Goal: Transaction & Acquisition: Purchase product/service

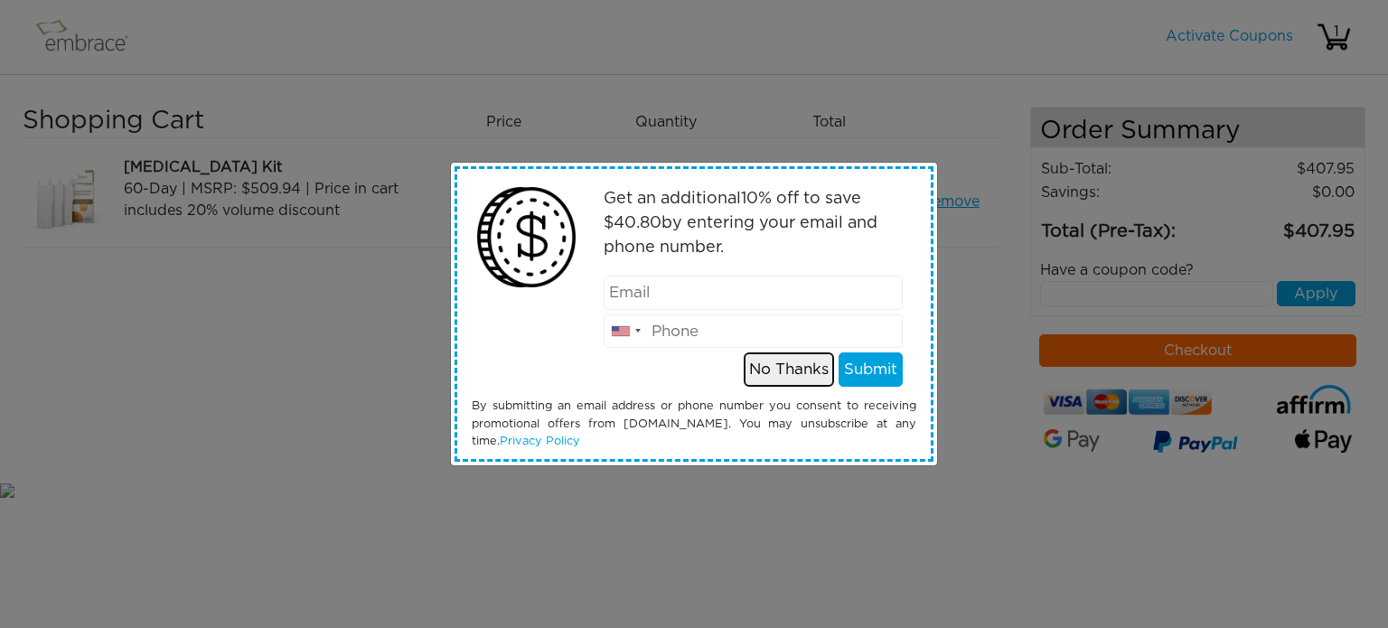
click at [799, 373] on button "No Thanks" at bounding box center [789, 369] width 90 height 34
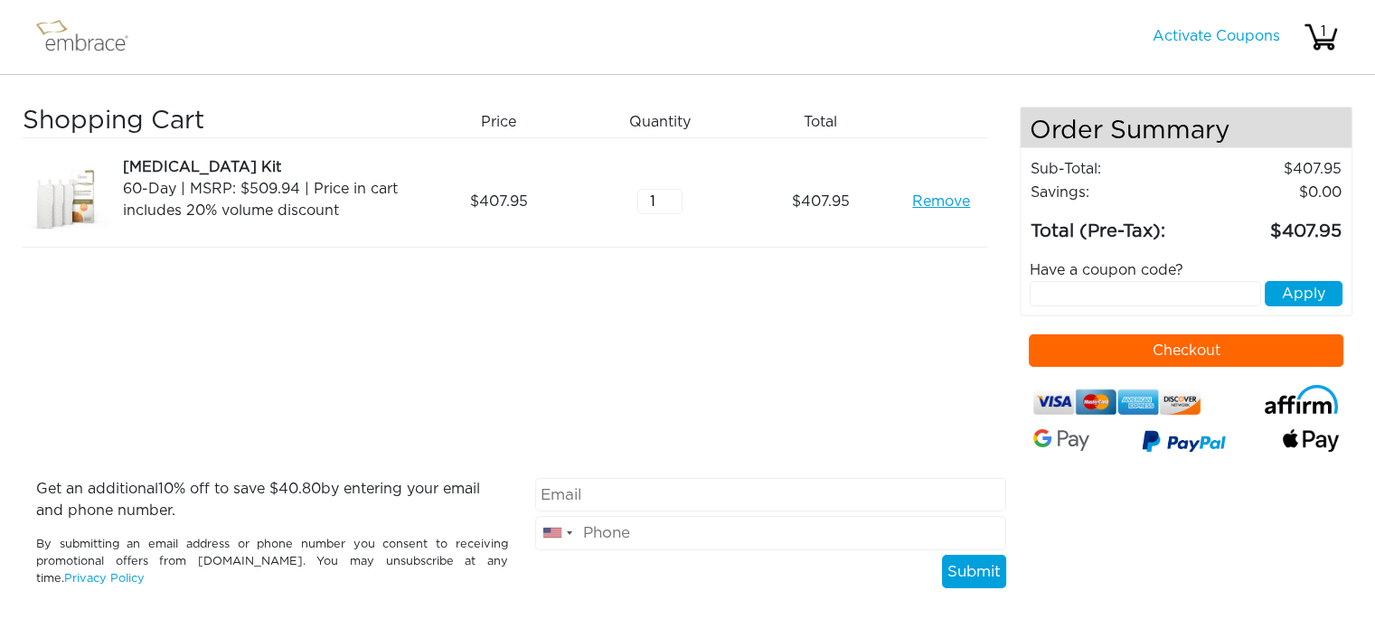
scroll to position [30, 0]
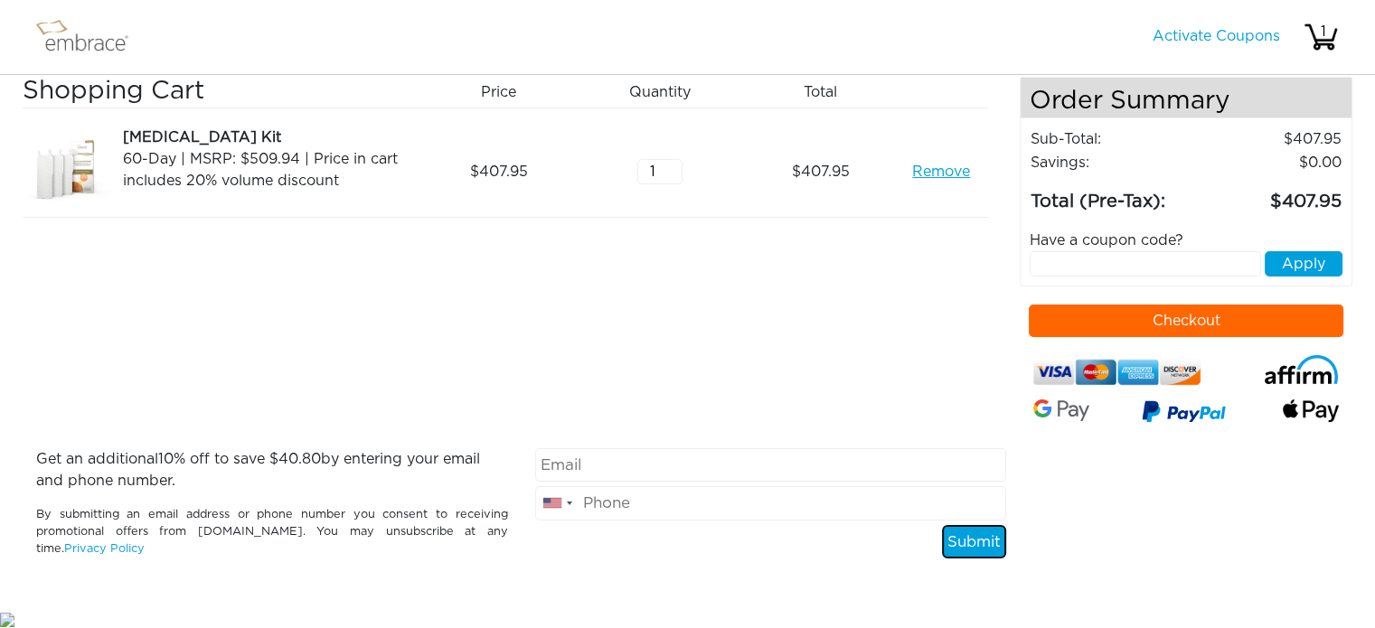
click at [965, 534] on button "Submit" at bounding box center [974, 542] width 64 height 34
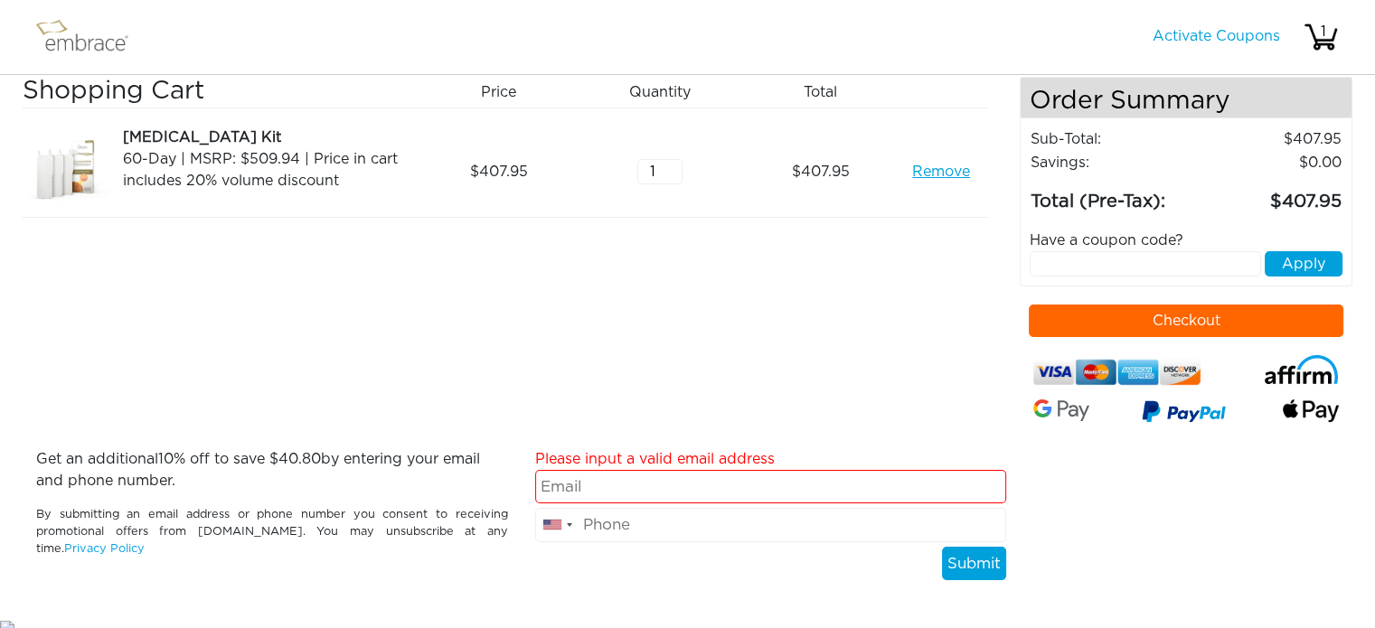
click at [842, 473] on input "email" at bounding box center [771, 487] width 472 height 34
type input "[EMAIL_ADDRESS][DOMAIN_NAME]"
click at [772, 363] on div "Shopping Cart Price Quantity Qty Total [MEDICAL_DATA] Kit 60-Day | MSRP: $509.9…" at bounding box center [521, 262] width 997 height 371
click at [954, 551] on button "Submit" at bounding box center [974, 564] width 64 height 34
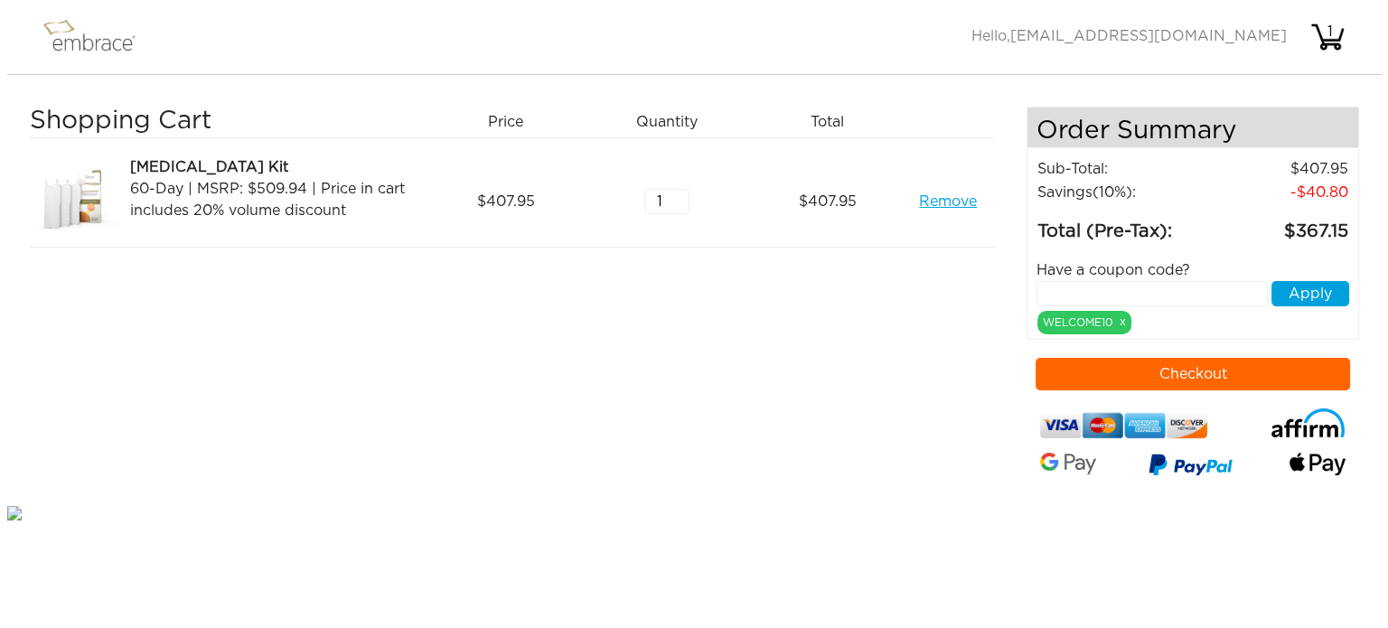
scroll to position [0, 0]
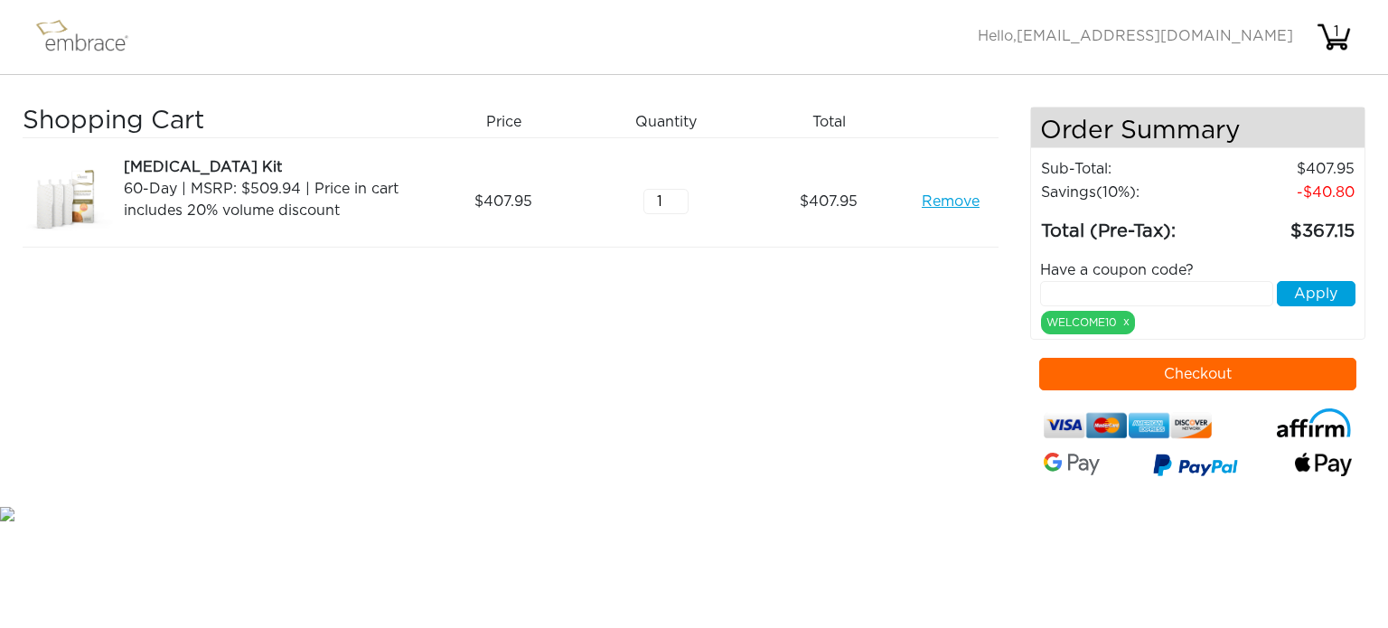
click at [1146, 371] on button "Checkout" at bounding box center [1198, 374] width 318 height 33
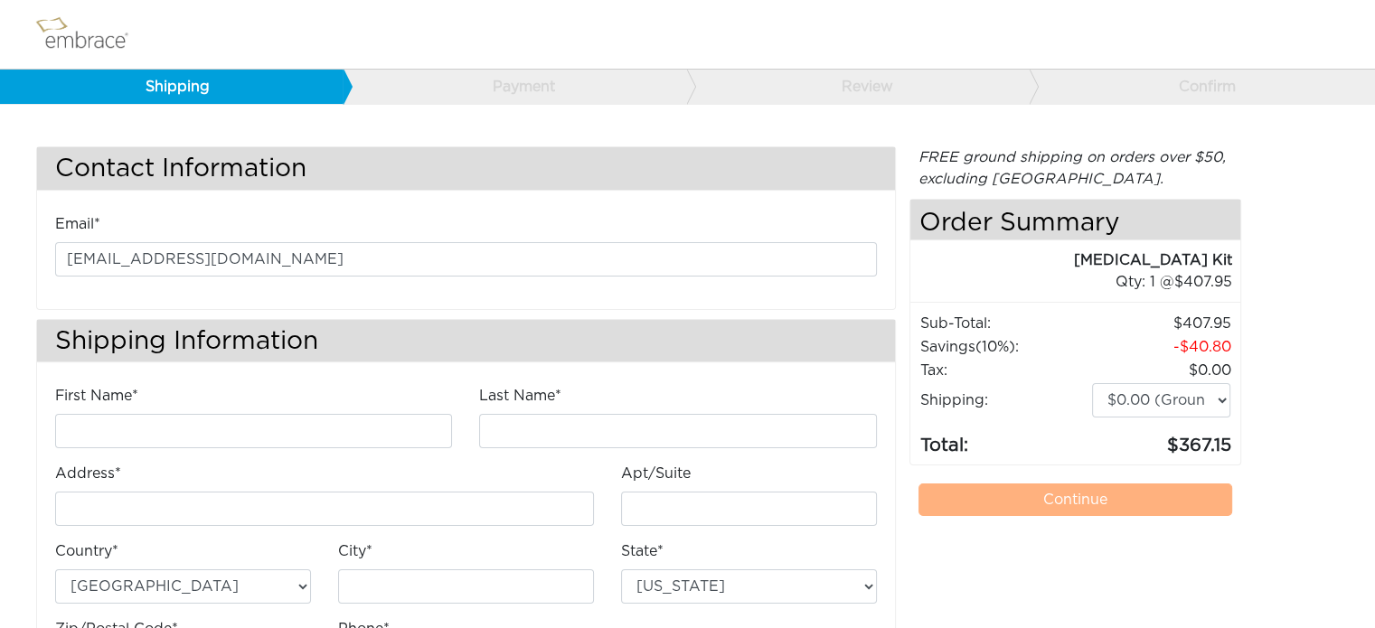
scroll to position [106, 0]
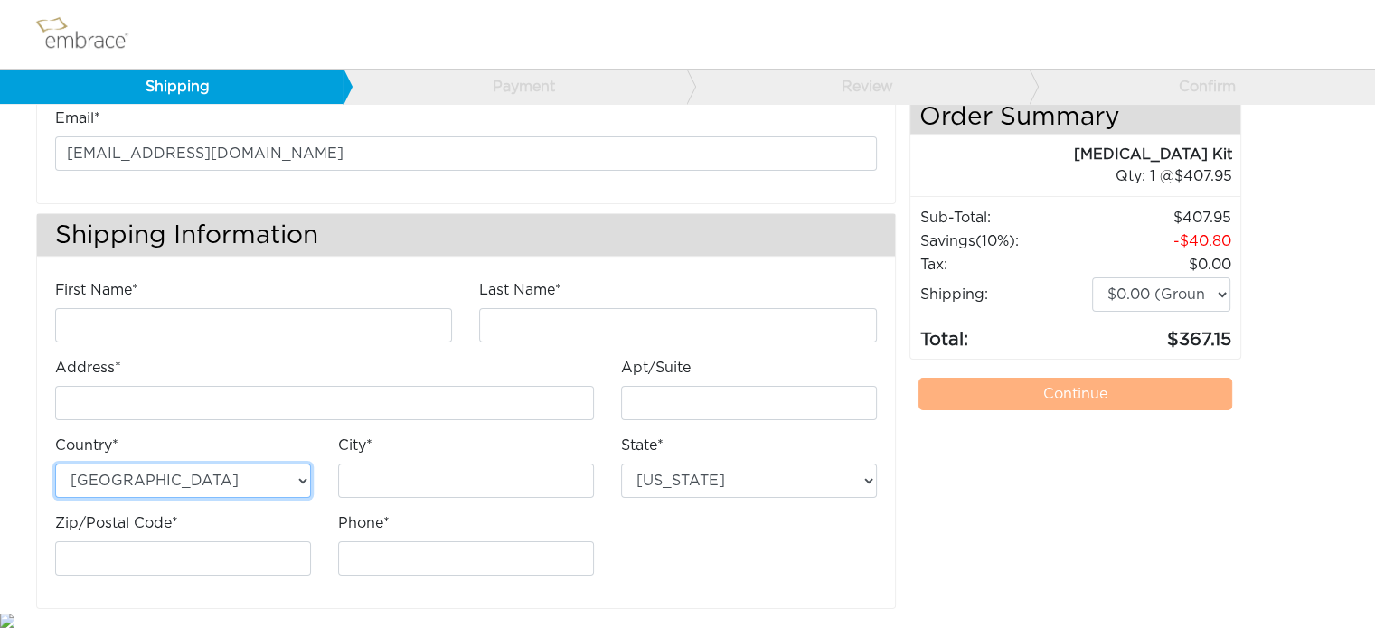
click at [251, 473] on select "Australia United States" at bounding box center [183, 481] width 256 height 34
select select "AU"
click at [55, 464] on select "Australia United States" at bounding box center [183, 481] width 256 height 34
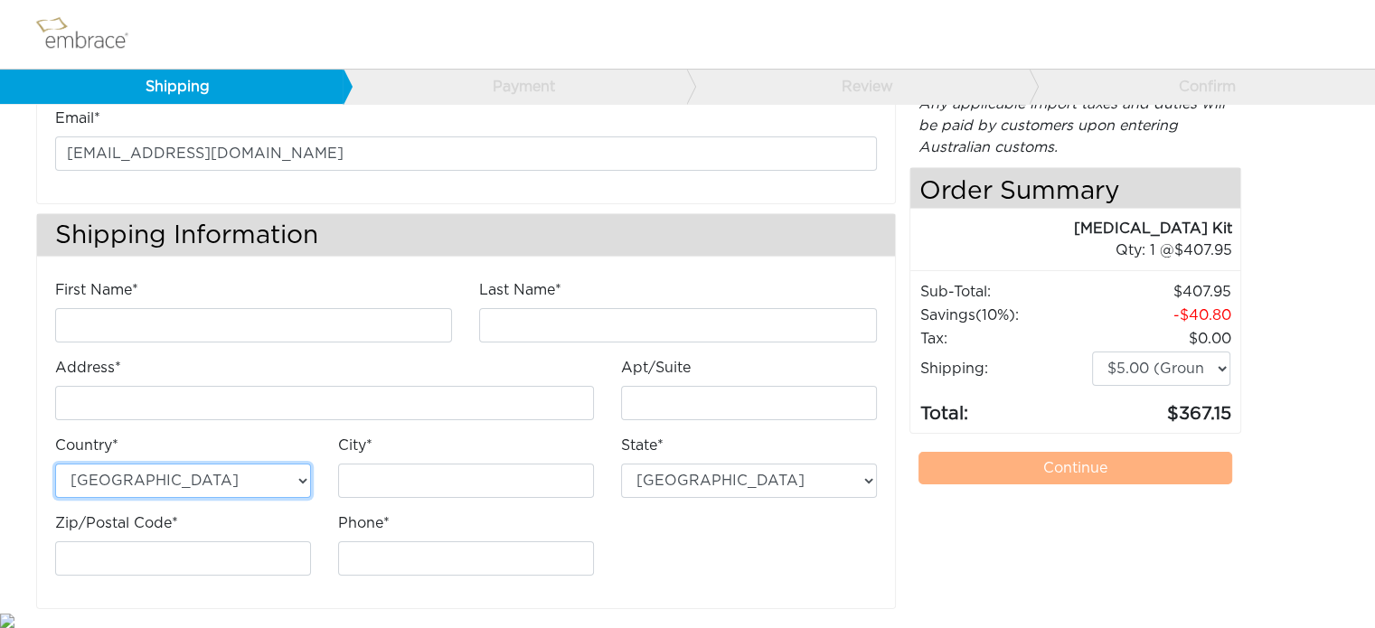
select select "5"
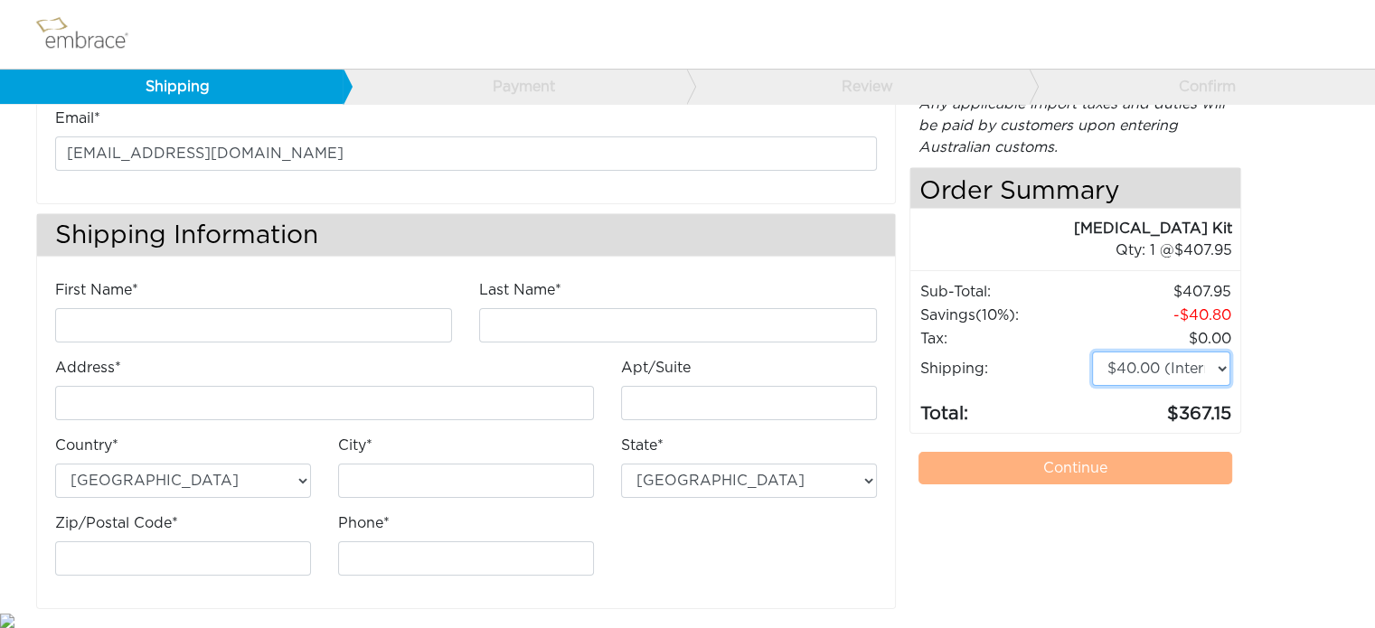
click at [1203, 368] on select "$5.00 (Ground) $15.00 (Express Saver) $20.00 (Two Day) $30.00 (Overnight)" at bounding box center [1161, 369] width 139 height 34
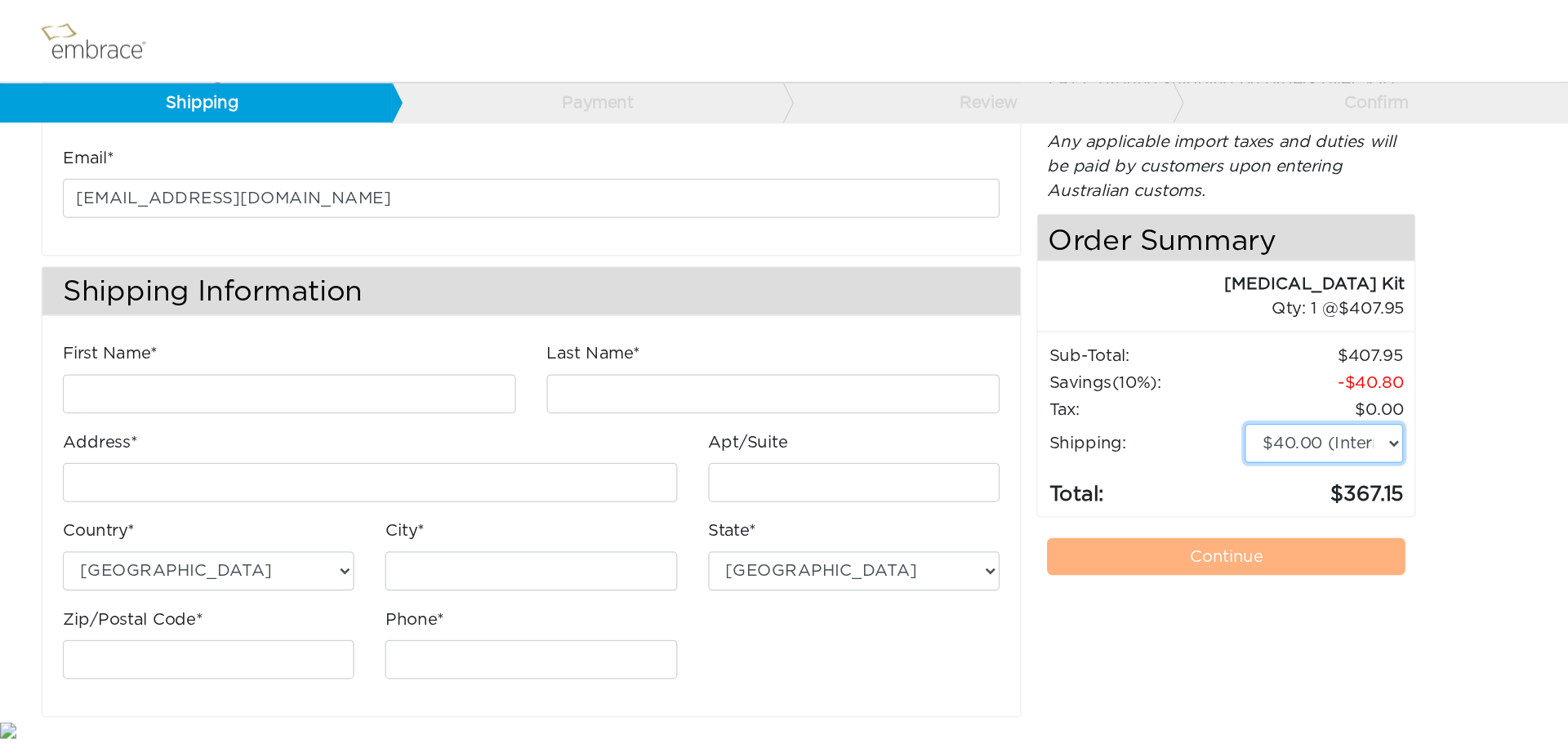
scroll to position [0, 0]
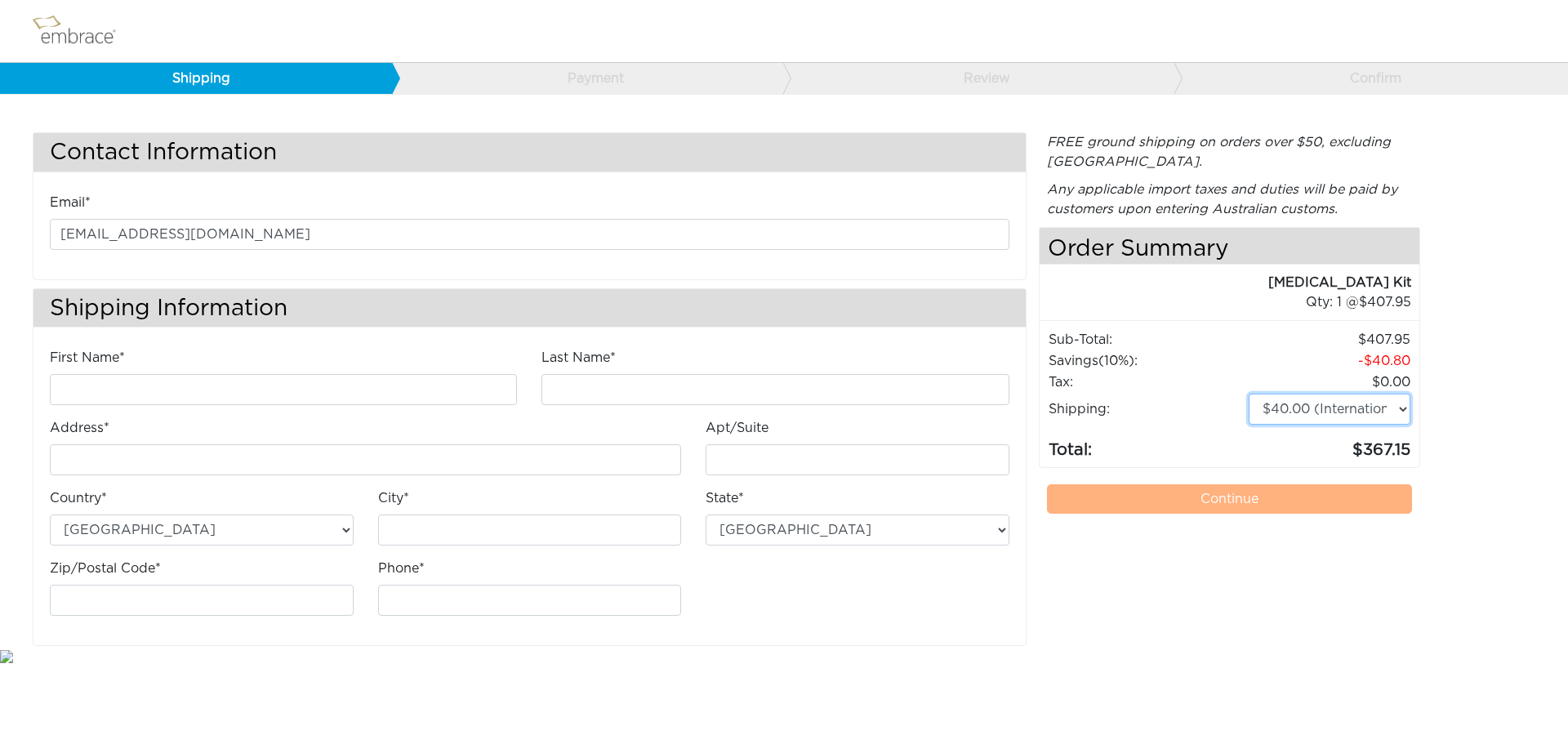
click at [1242, 412] on select "$5.00 (Ground) $15.00 (Express Saver) $20.00 (Two Day) $30.00 (Overnight)" at bounding box center [1329, 410] width 162 height 31
click at [1242, 567] on div "FREE ground shipping on orders over $50, excluding Australia. Any applicable im…" at bounding box center [1230, 389] width 382 height 514
